Goal: Task Accomplishment & Management: Manage account settings

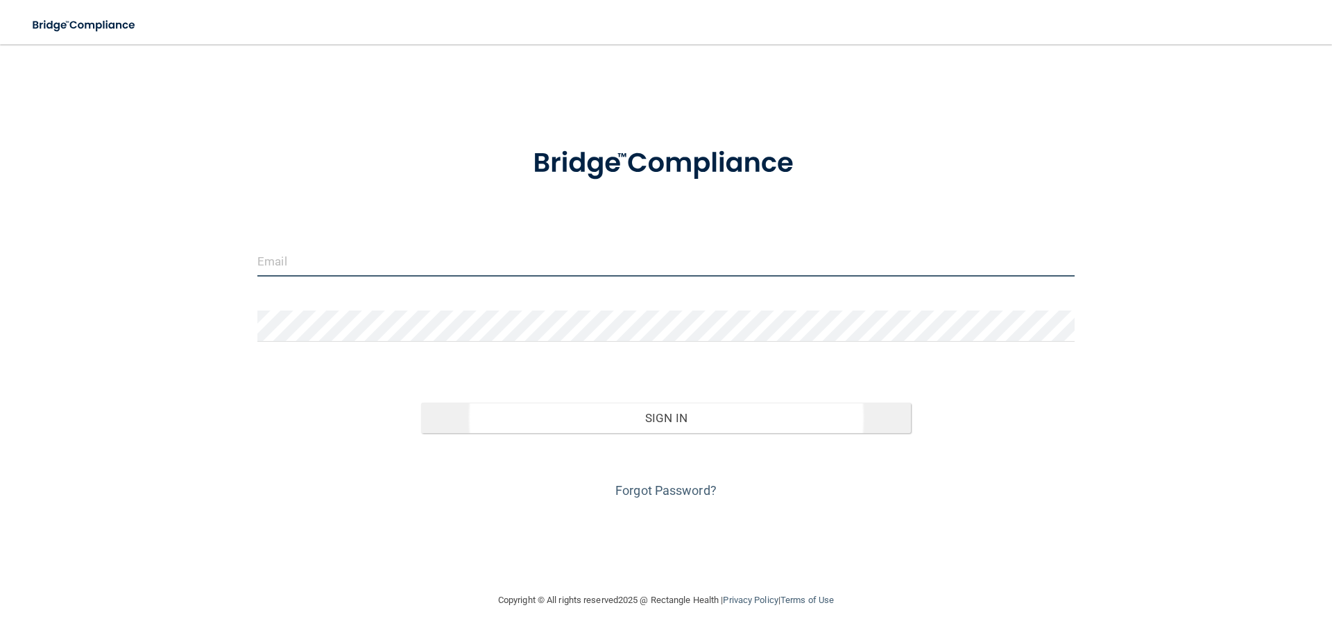
type input "[EMAIL_ADDRESS][DOMAIN_NAME]"
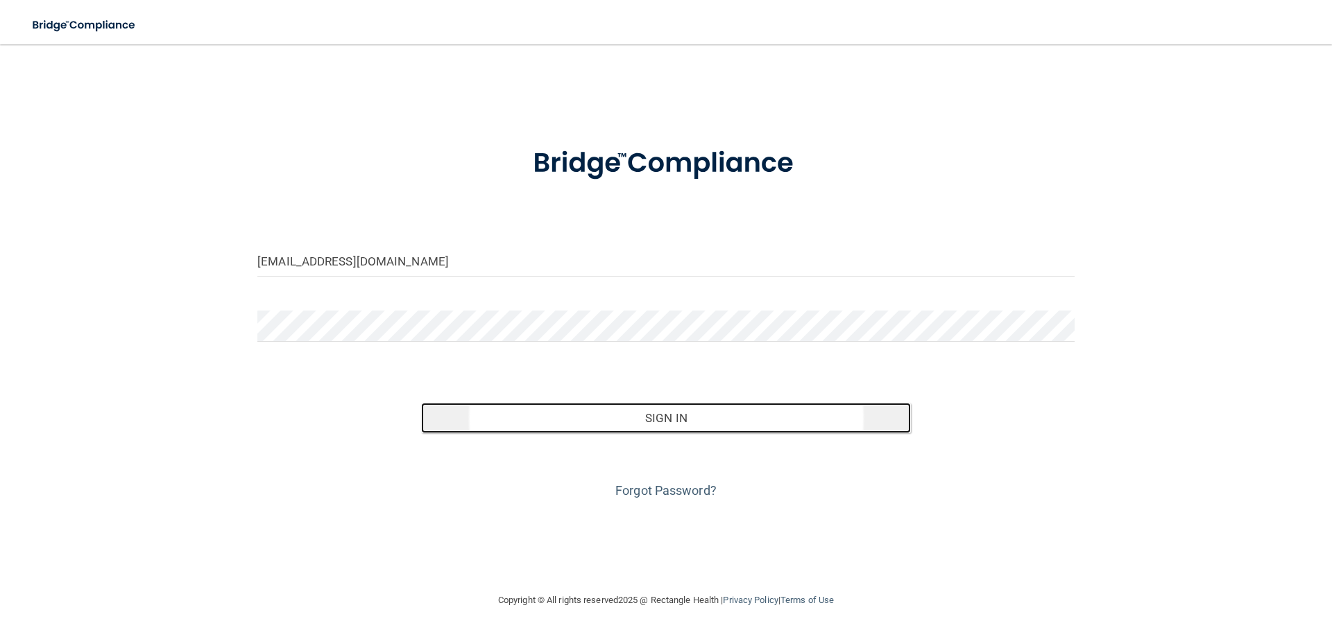
click at [696, 414] on button "Sign In" at bounding box center [666, 418] width 490 height 31
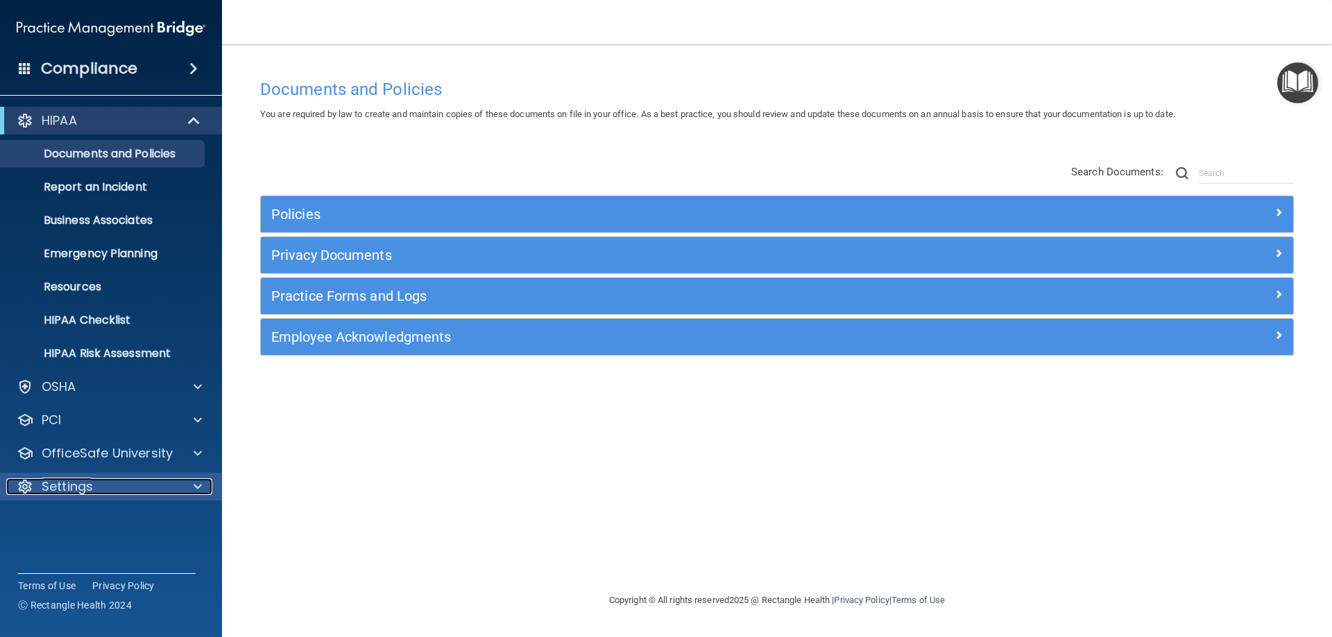
click at [100, 486] on div "Settings" at bounding box center [92, 487] width 172 height 17
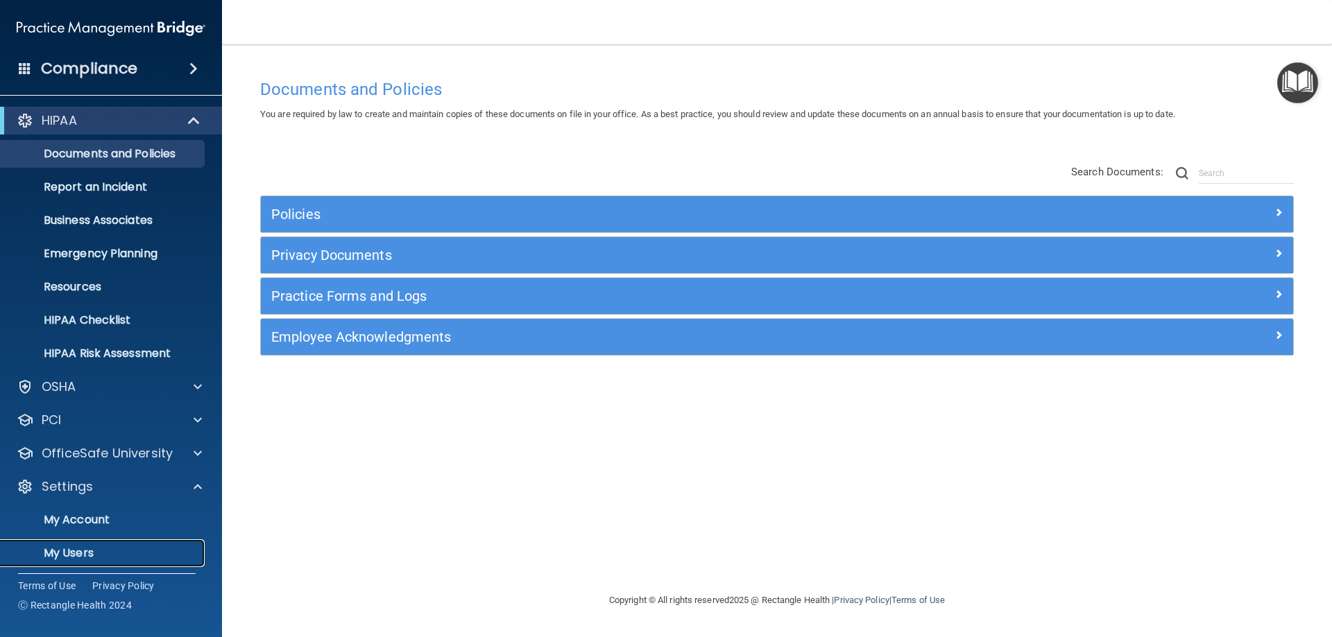
click at [66, 561] on link "My Users" at bounding box center [95, 554] width 218 height 28
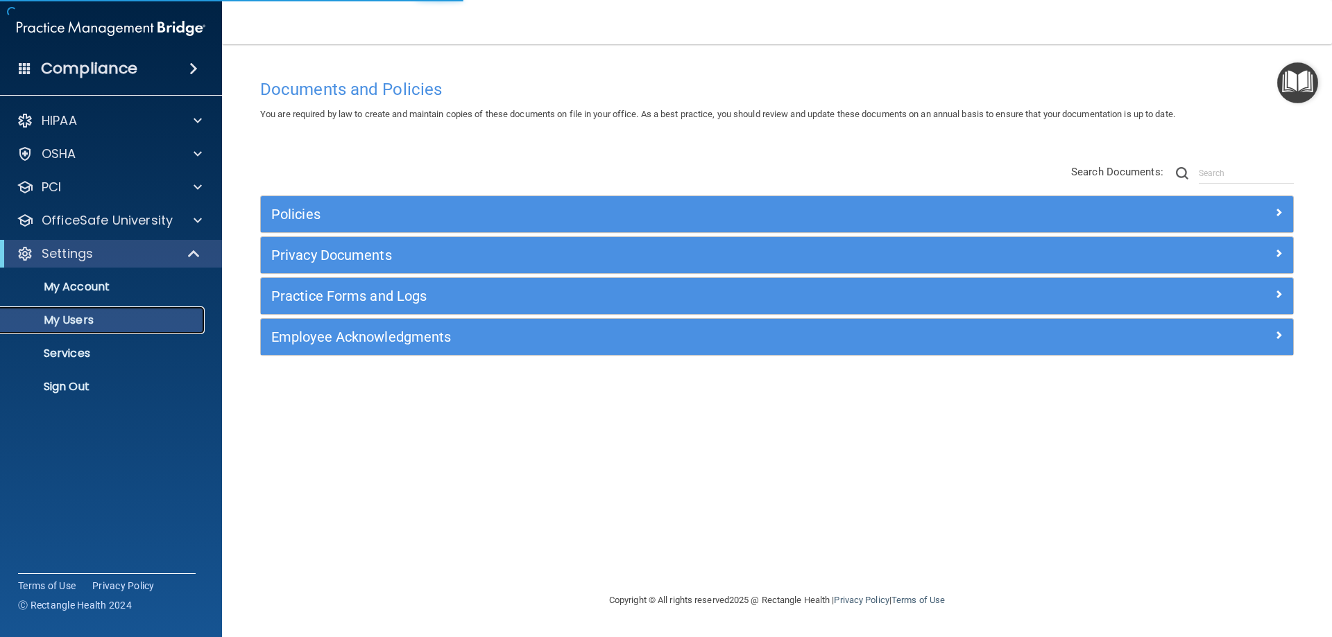
select select "20"
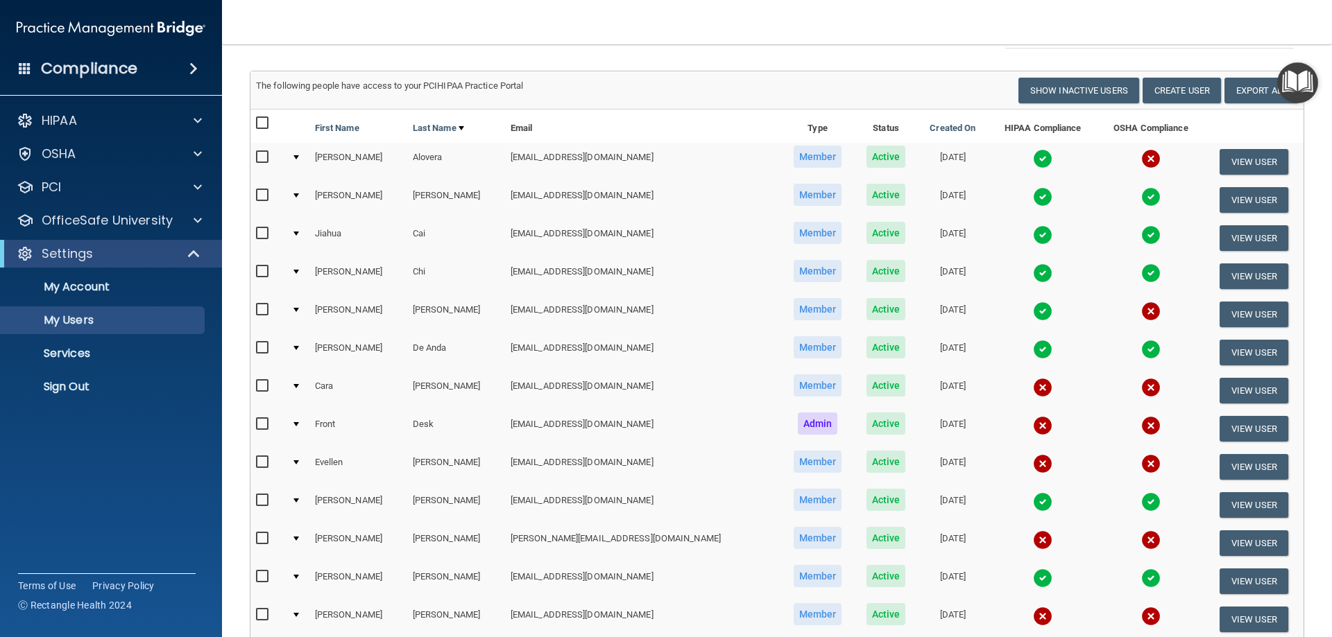
scroll to position [382, 0]
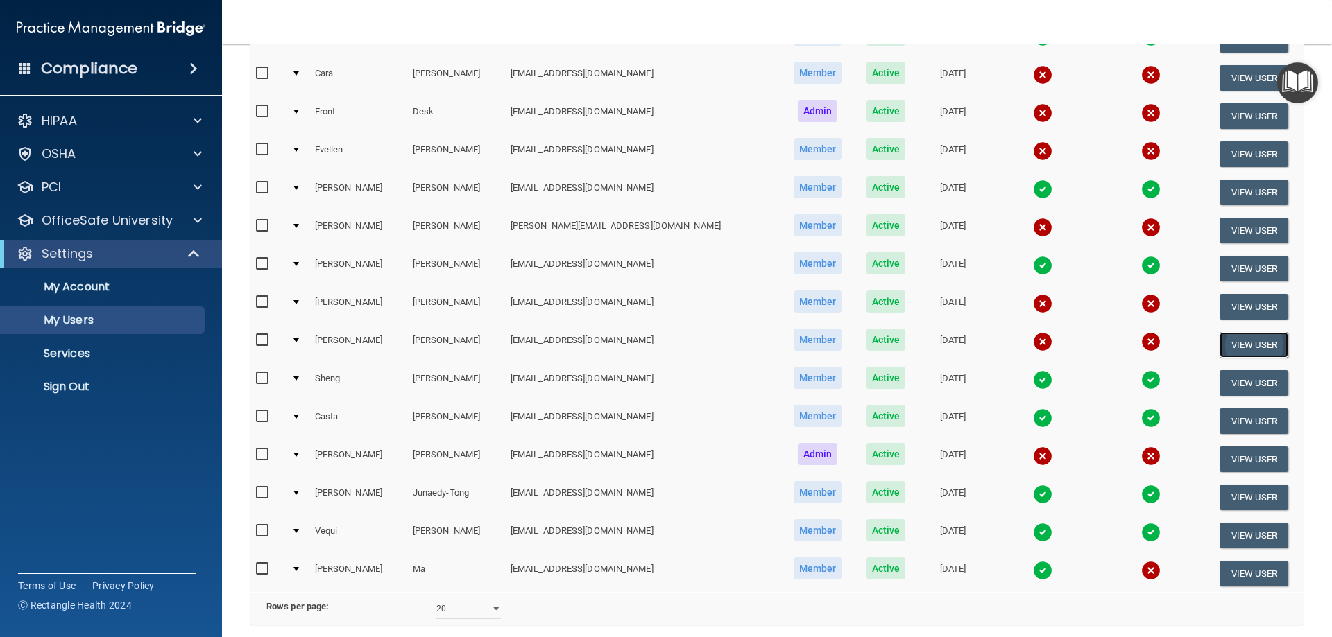
click at [1252, 345] on button "View User" at bounding box center [1253, 345] width 69 height 26
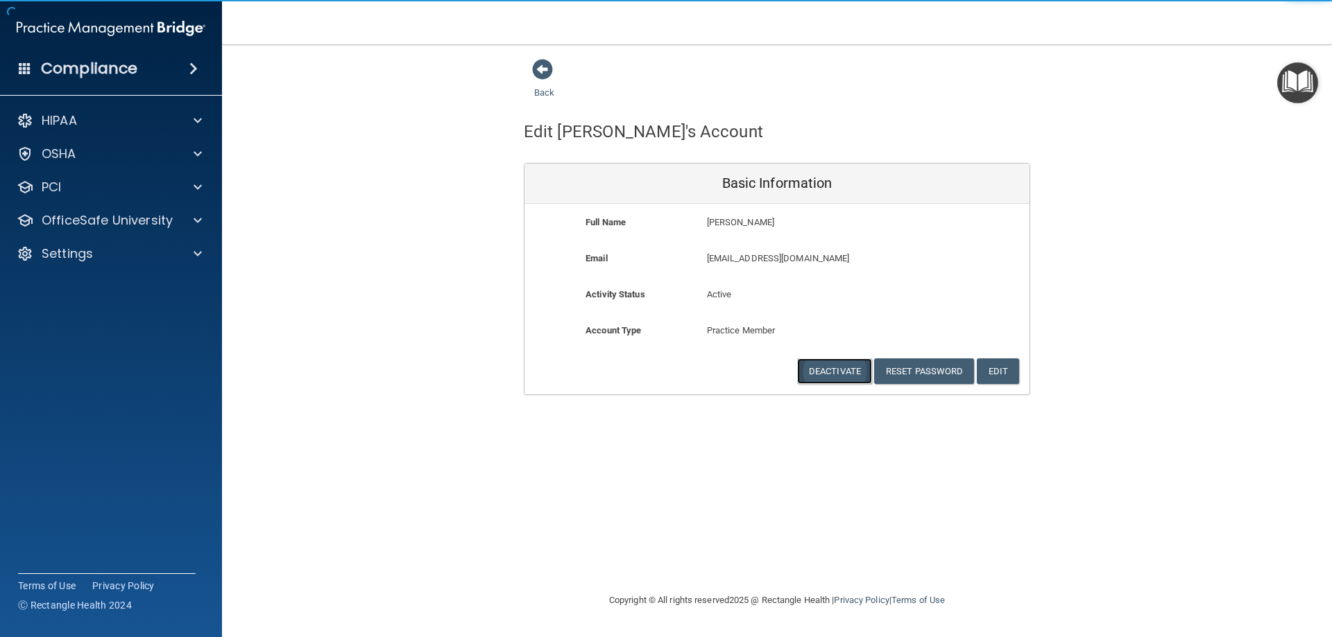
click at [850, 377] on button "Deactivate" at bounding box center [834, 372] width 75 height 26
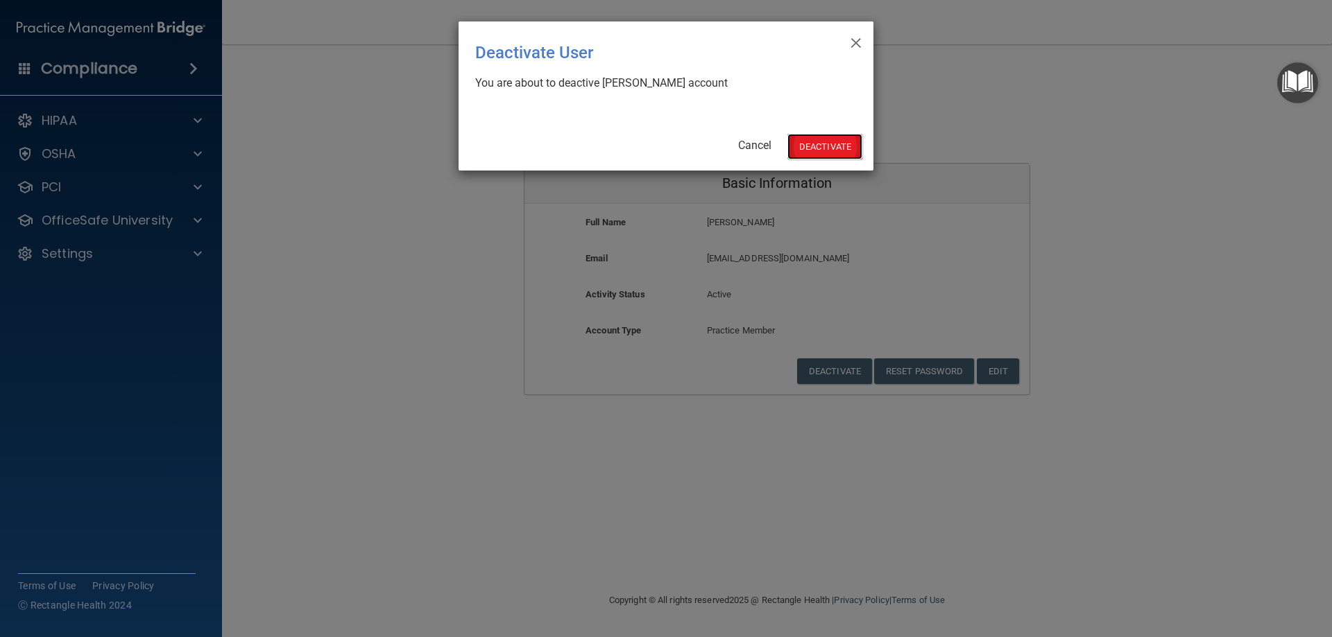
click at [846, 155] on button "Deactivate" at bounding box center [824, 147] width 75 height 26
